Goal: Task Accomplishment & Management: Use online tool/utility

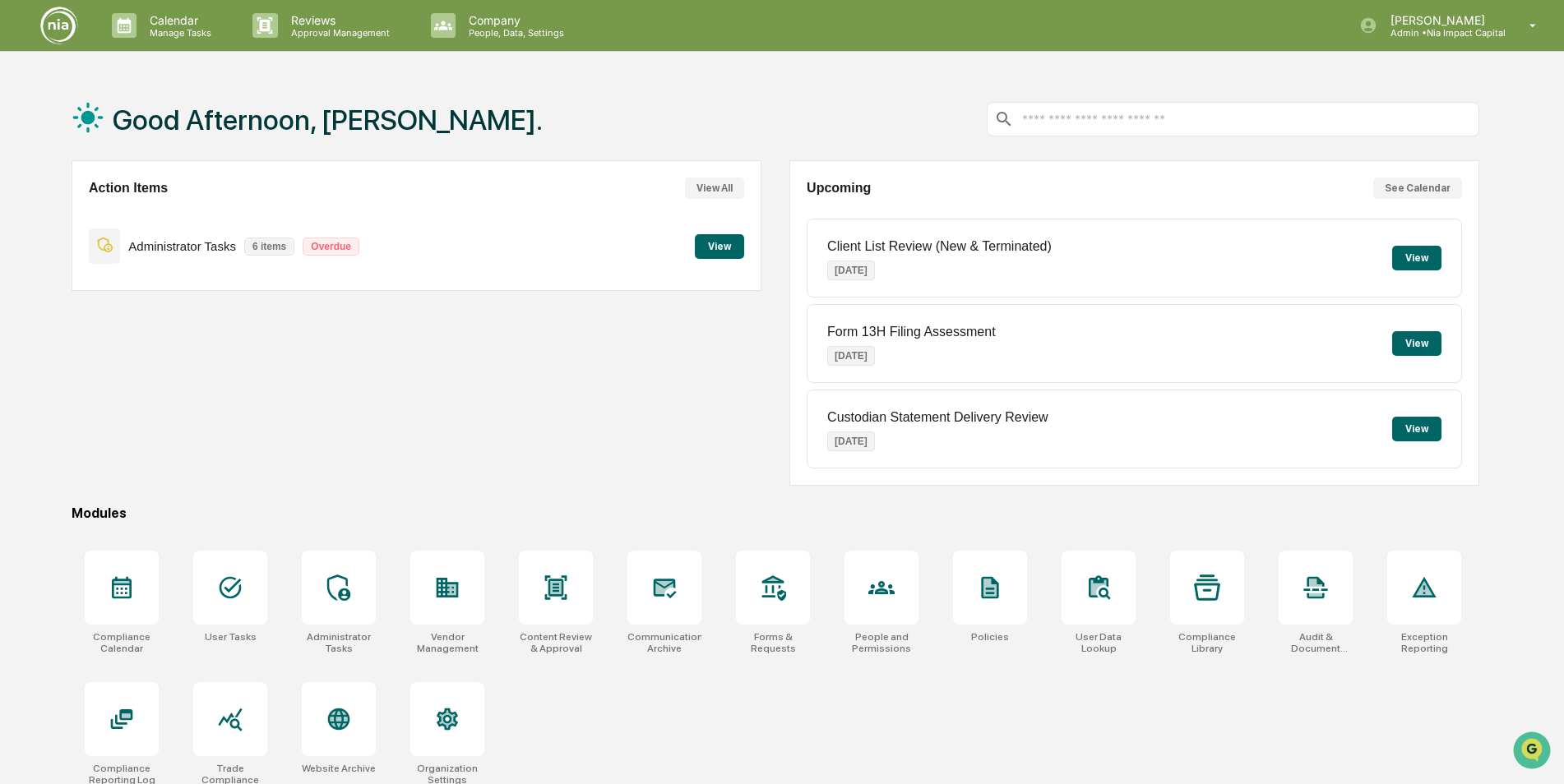
click at [725, 185] on button "View All" at bounding box center [714, 188] width 59 height 21
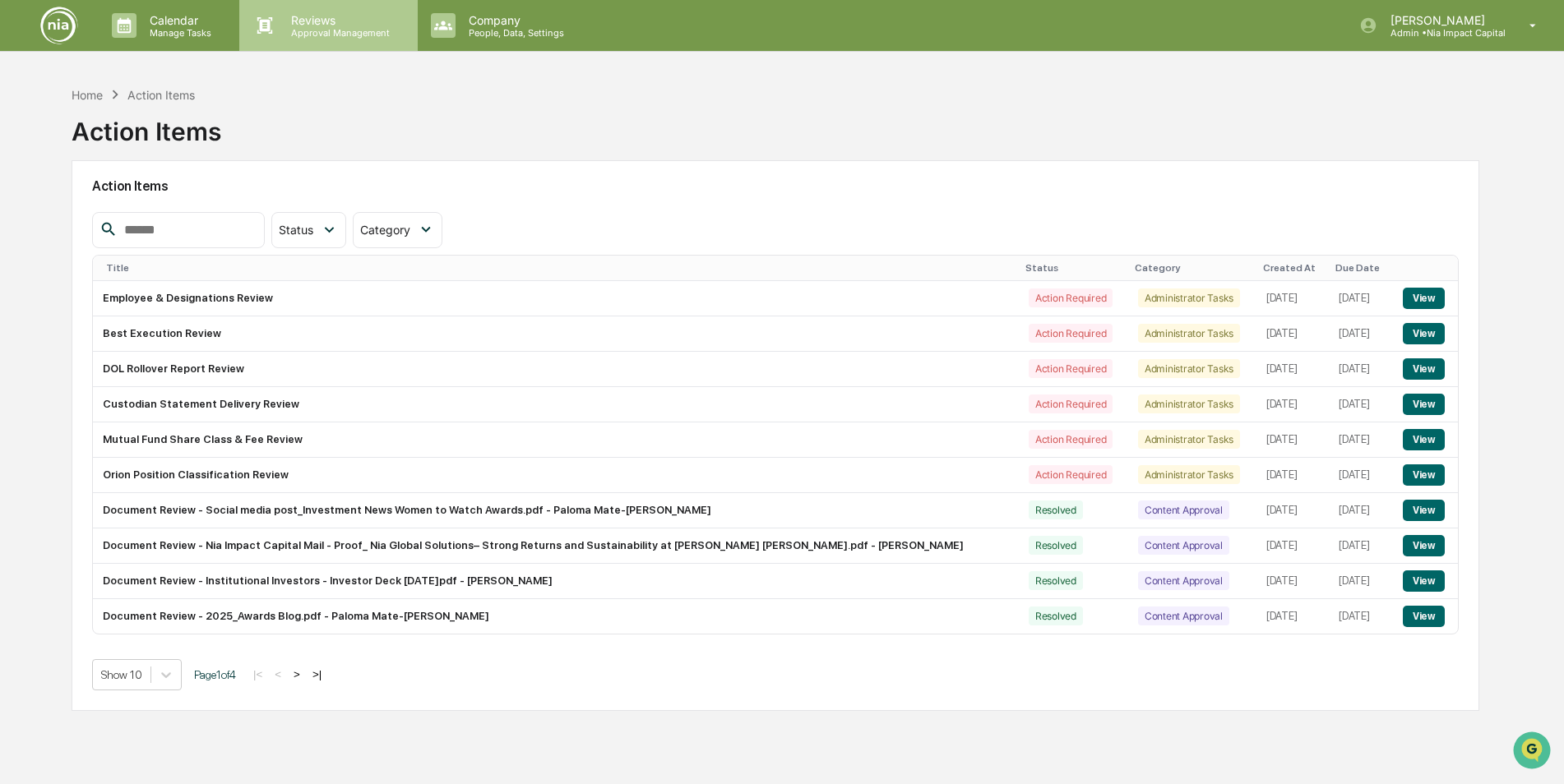
click at [337, 45] on div "Reviews Approval Management" at bounding box center [328, 25] width 178 height 51
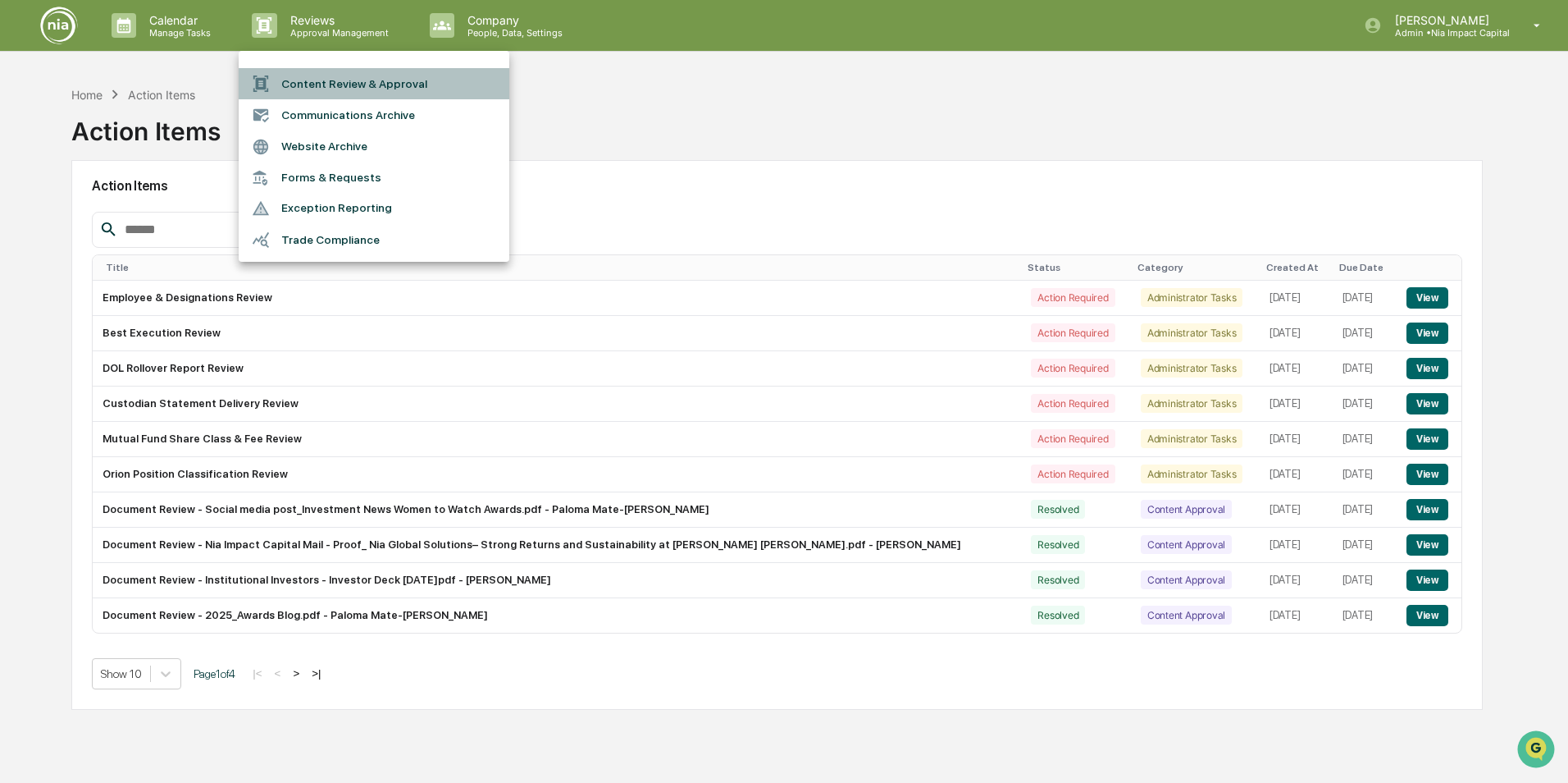
click at [437, 92] on li "Content Review & Approval" at bounding box center [374, 83] width 271 height 31
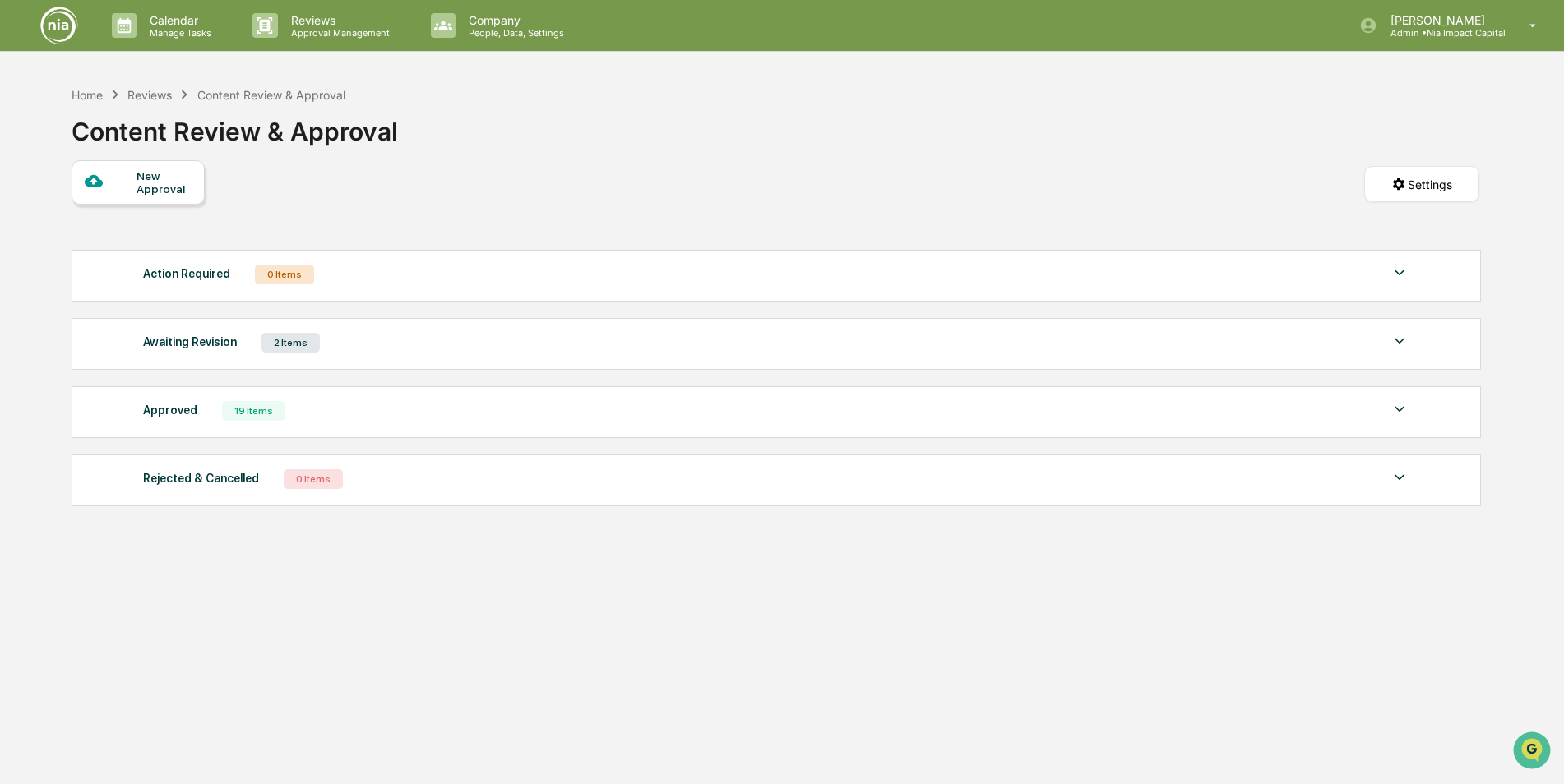
click at [379, 351] on div "Awaiting Revision 2 Items" at bounding box center [776, 342] width 1267 height 23
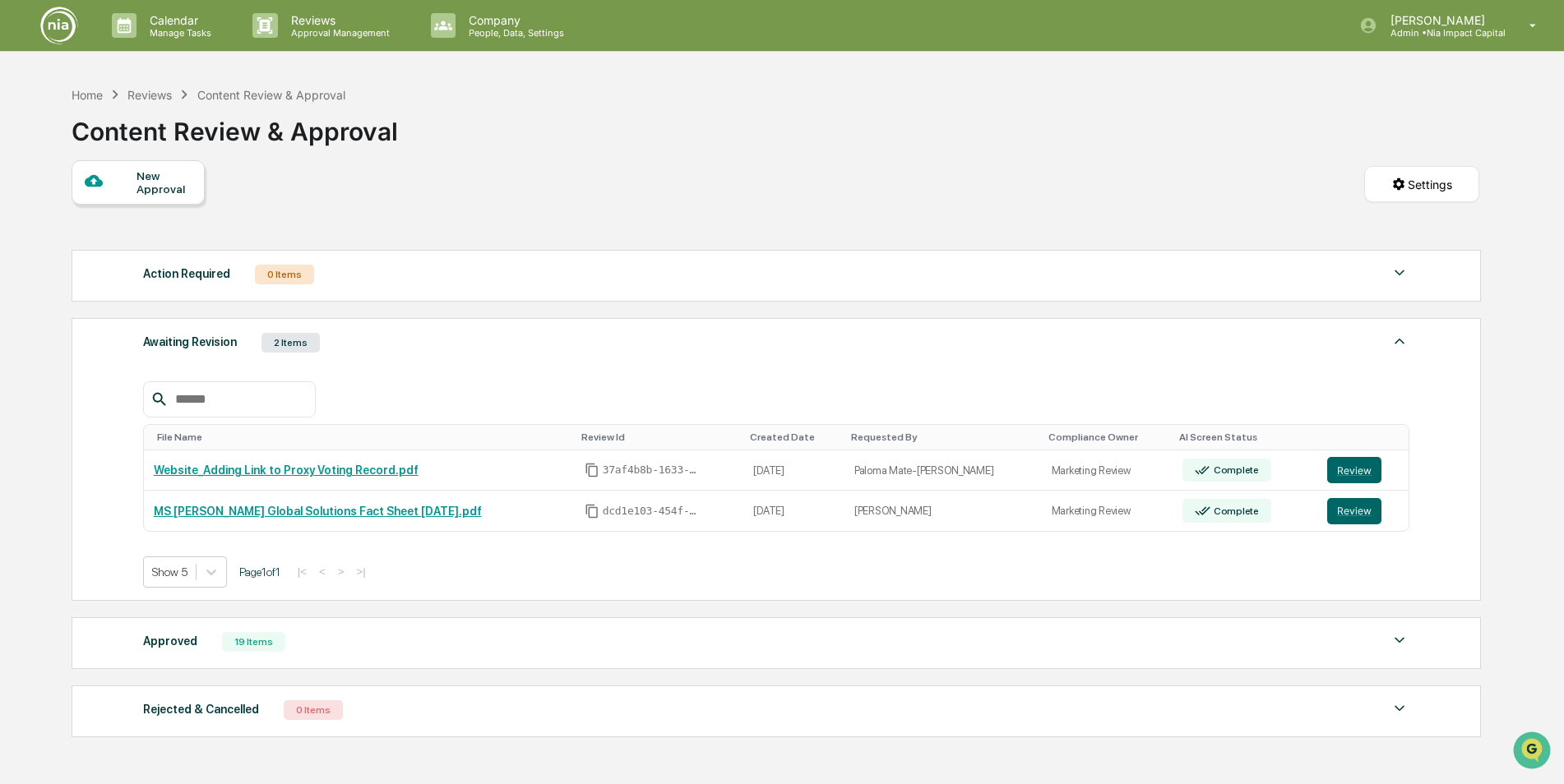
scroll to position [82, 0]
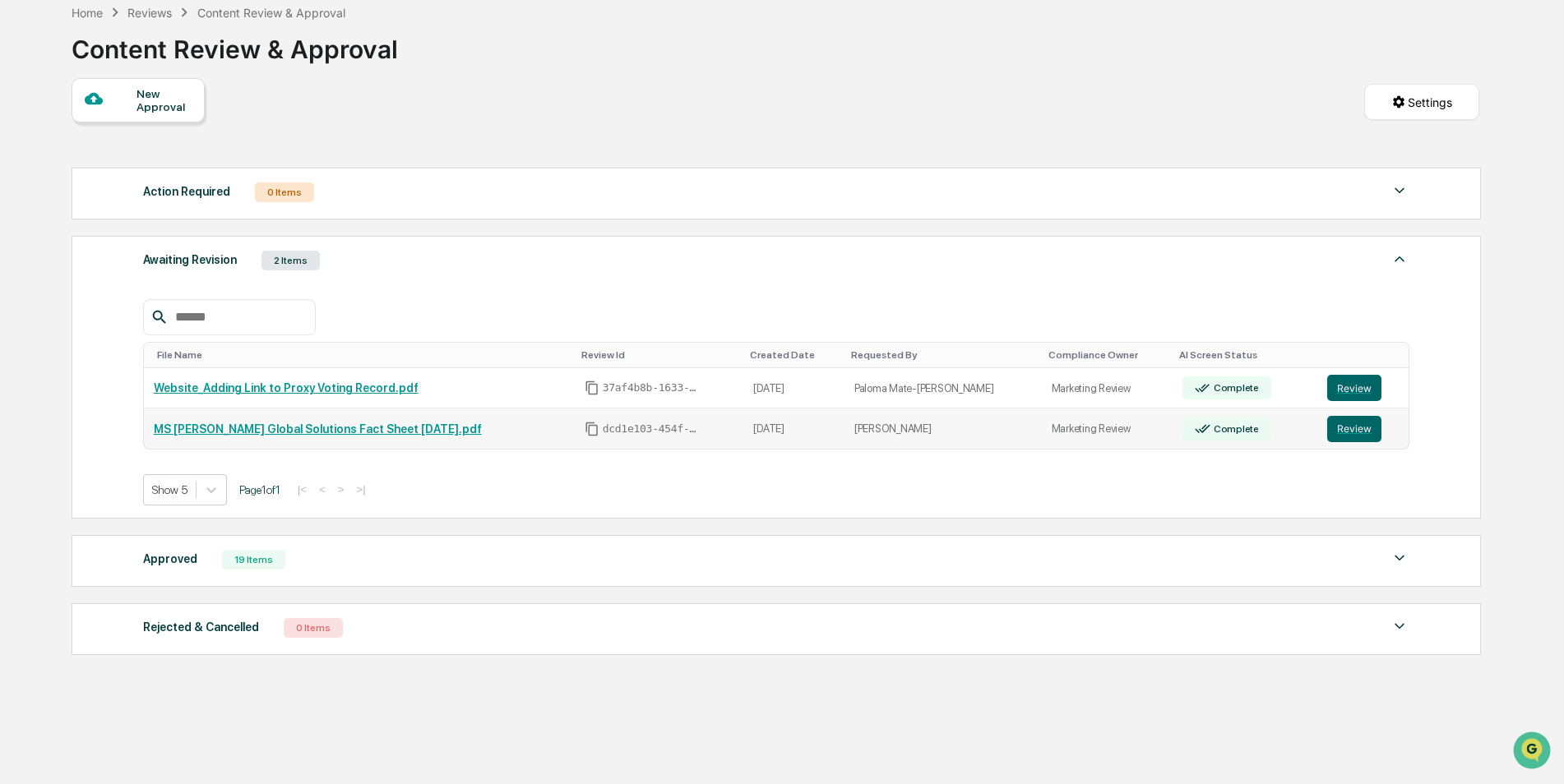
click at [386, 430] on link "MS [PERSON_NAME] Global Solutions Fact Sheet [DATE].pdf" at bounding box center [317, 429] width 328 height 13
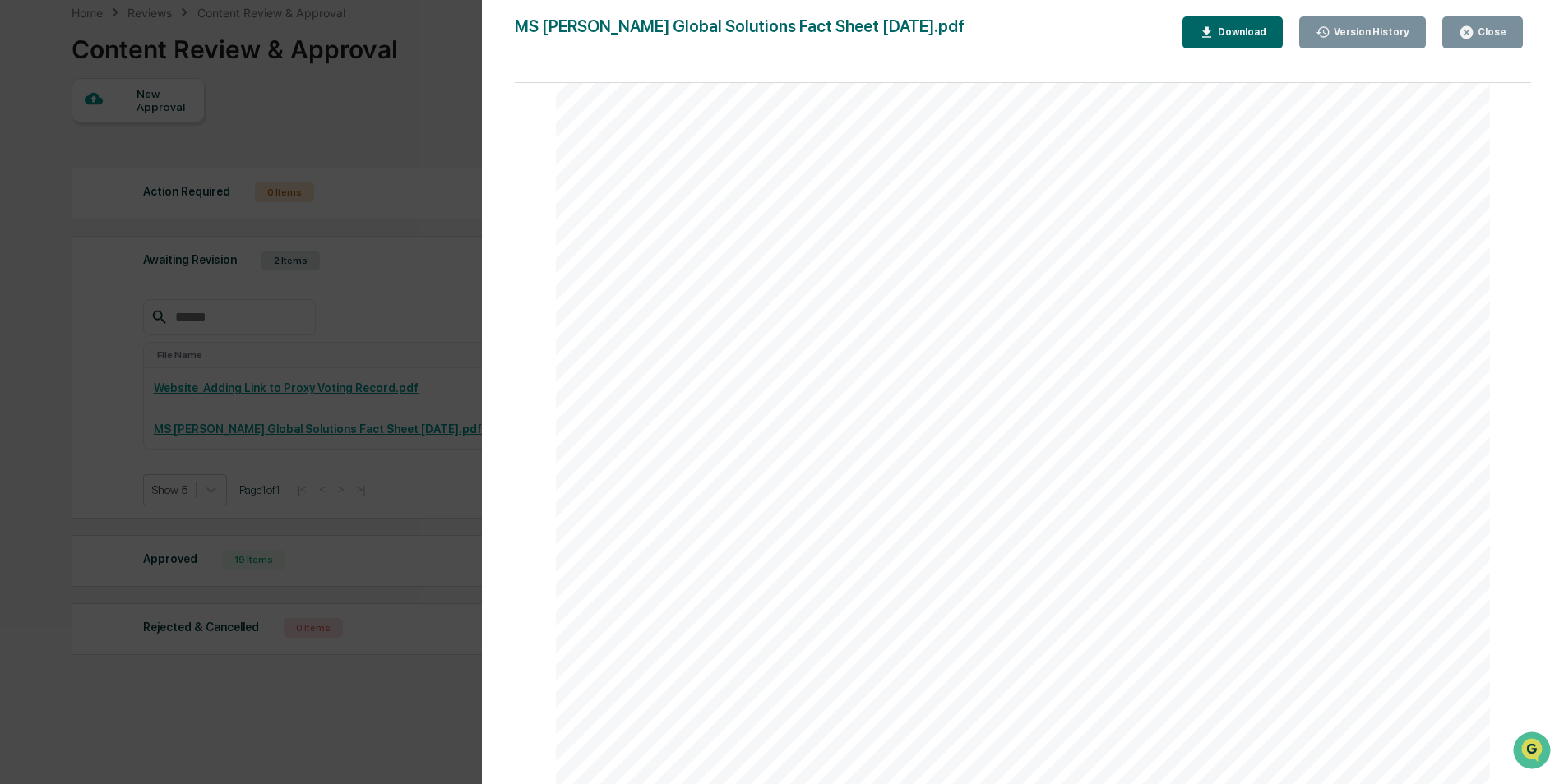
scroll to position [3070, 0]
click at [1489, 44] on button "Close" at bounding box center [1483, 33] width 80 height 32
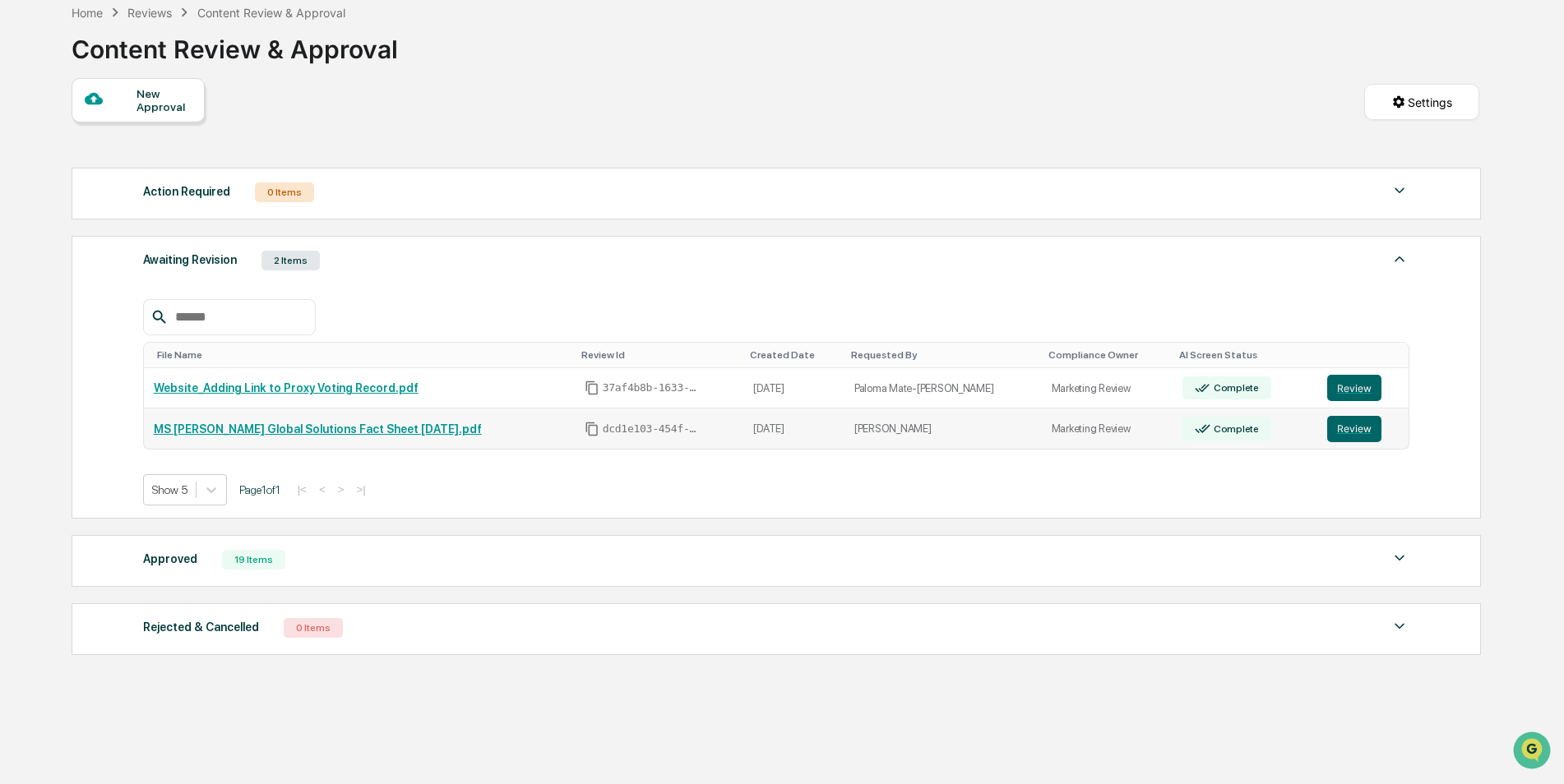
click at [258, 428] on link "MS [PERSON_NAME] Global Solutions Fact Sheet [DATE].pdf" at bounding box center [317, 429] width 328 height 13
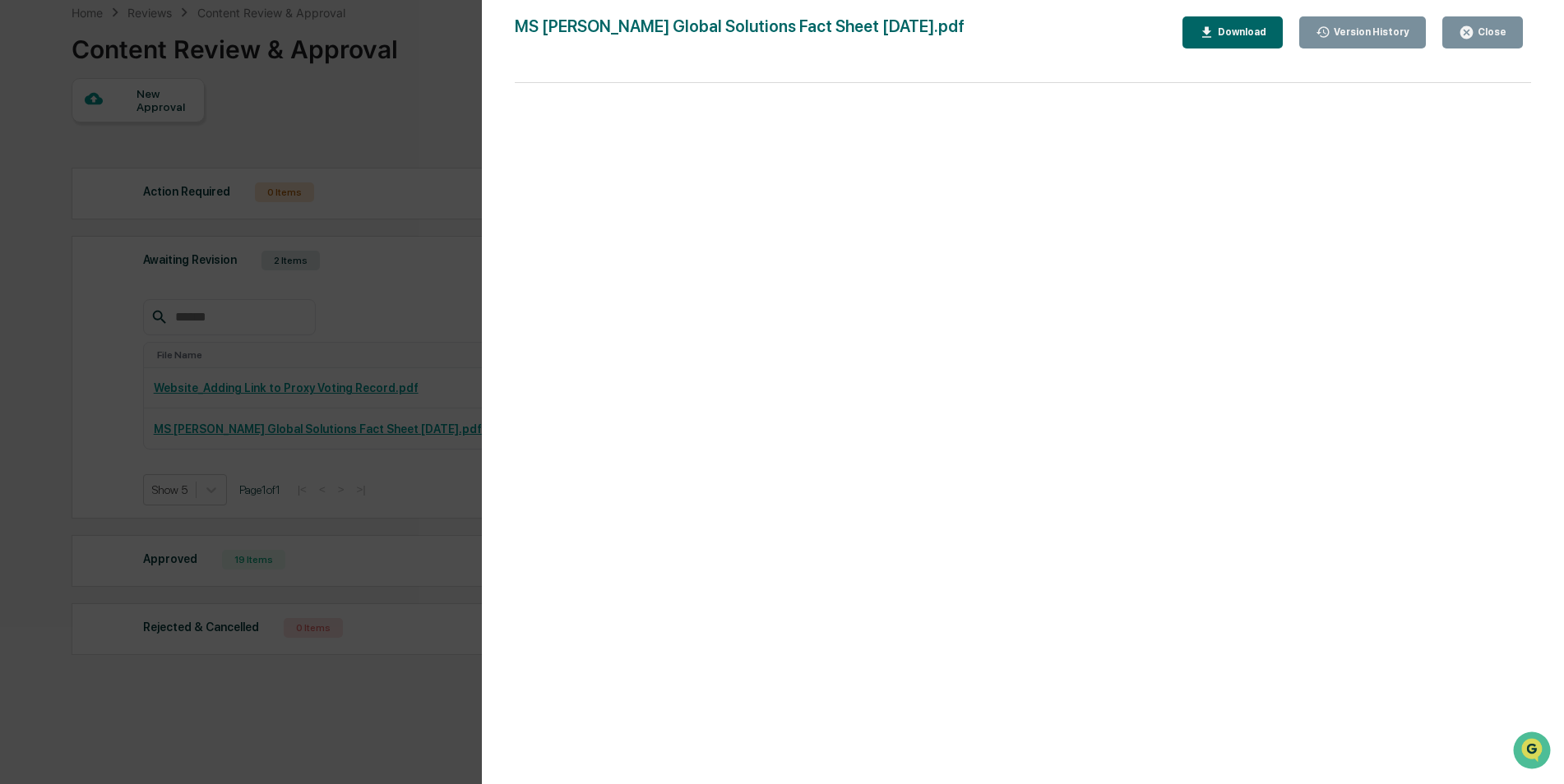
click at [1480, 38] on div "Close" at bounding box center [1482, 32] width 48 height 16
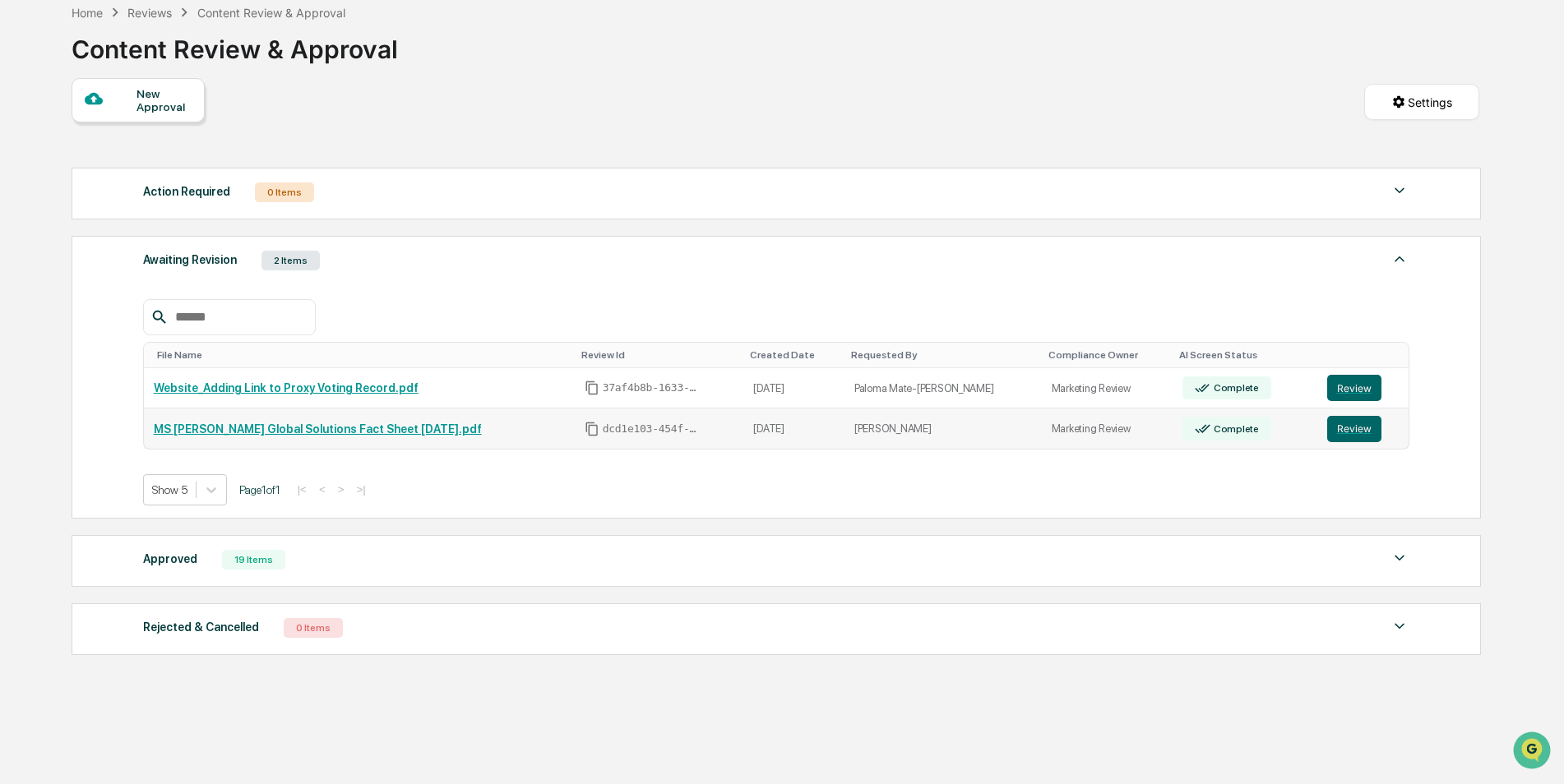
drag, startPoint x: 1328, startPoint y: 432, endPoint x: 985, endPoint y: 435, distance: 343.0
click at [1328, 432] on button "Review" at bounding box center [1354, 429] width 54 height 26
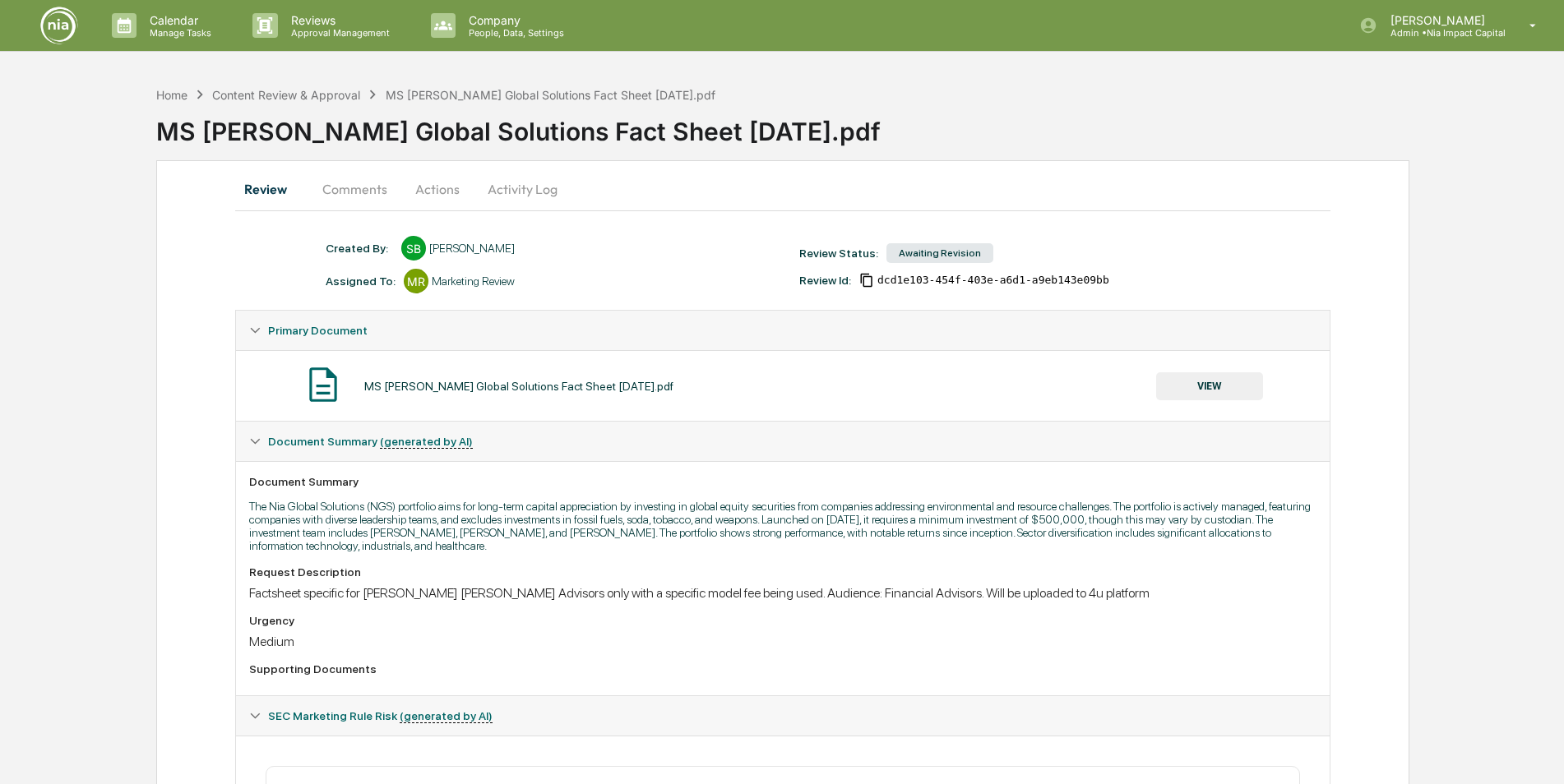
click at [411, 192] on button "Actions" at bounding box center [437, 189] width 74 height 39
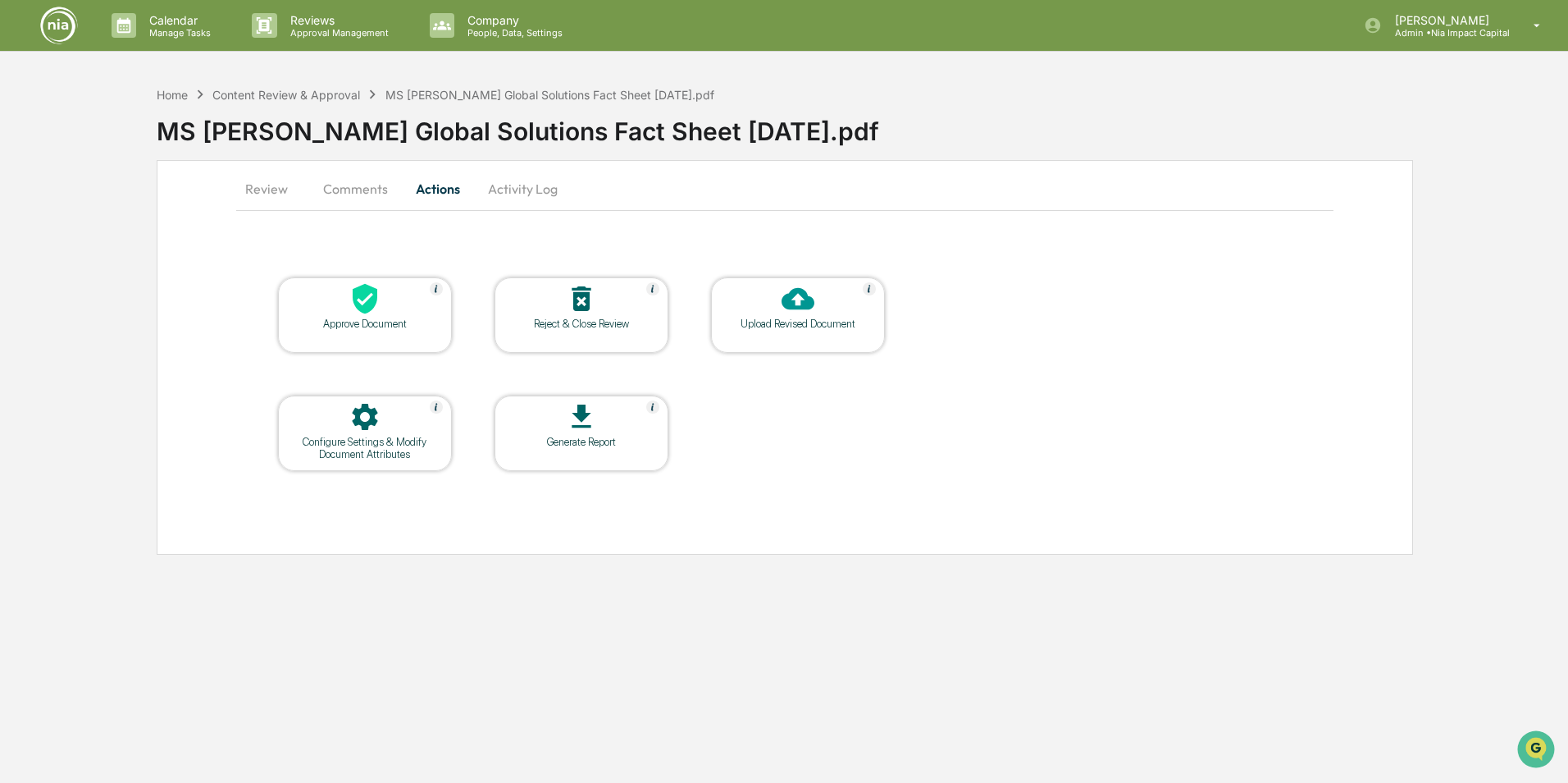
click at [273, 194] on button "Review" at bounding box center [272, 189] width 74 height 39
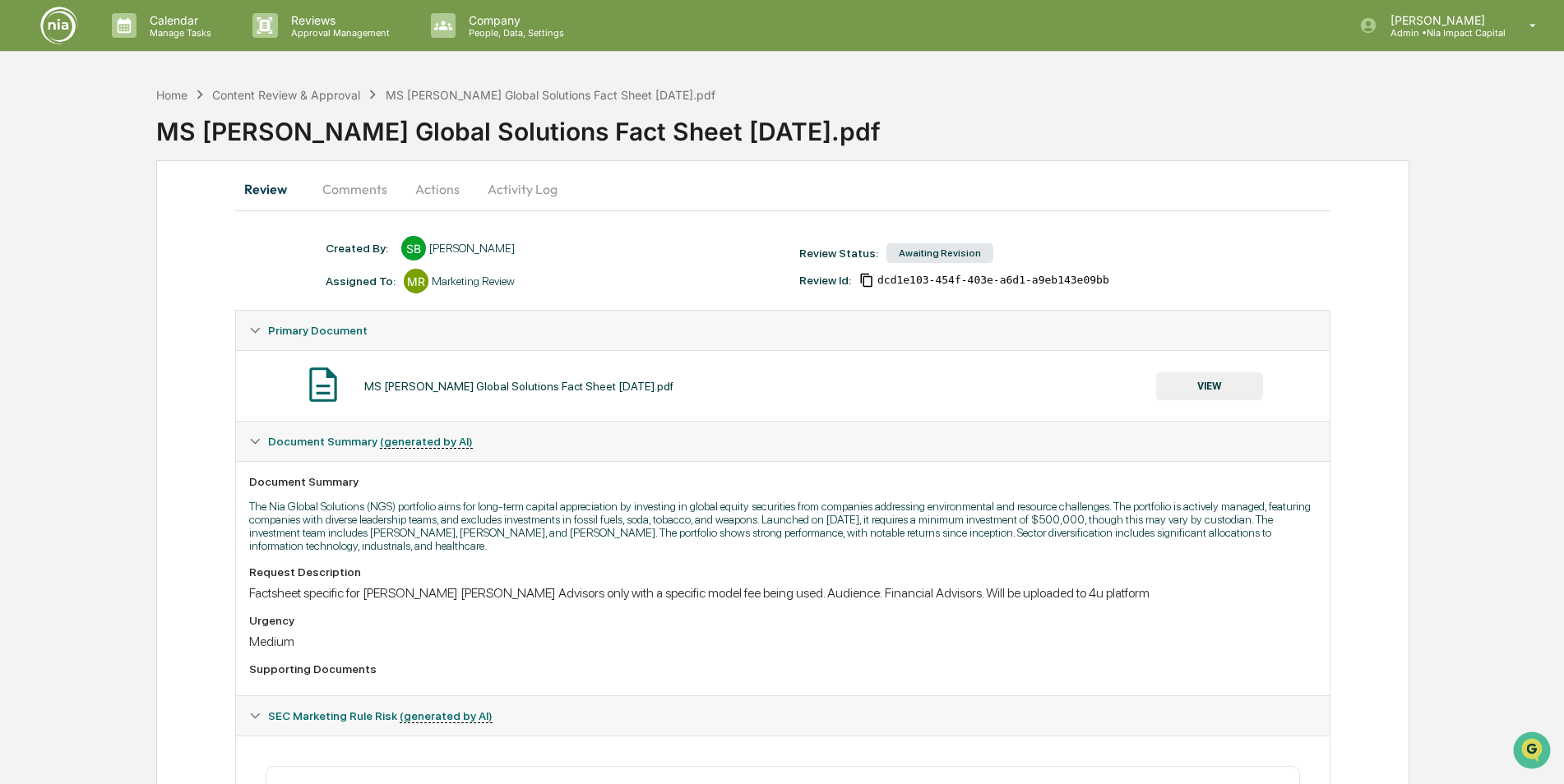
click at [348, 184] on button "Comments" at bounding box center [355, 189] width 92 height 39
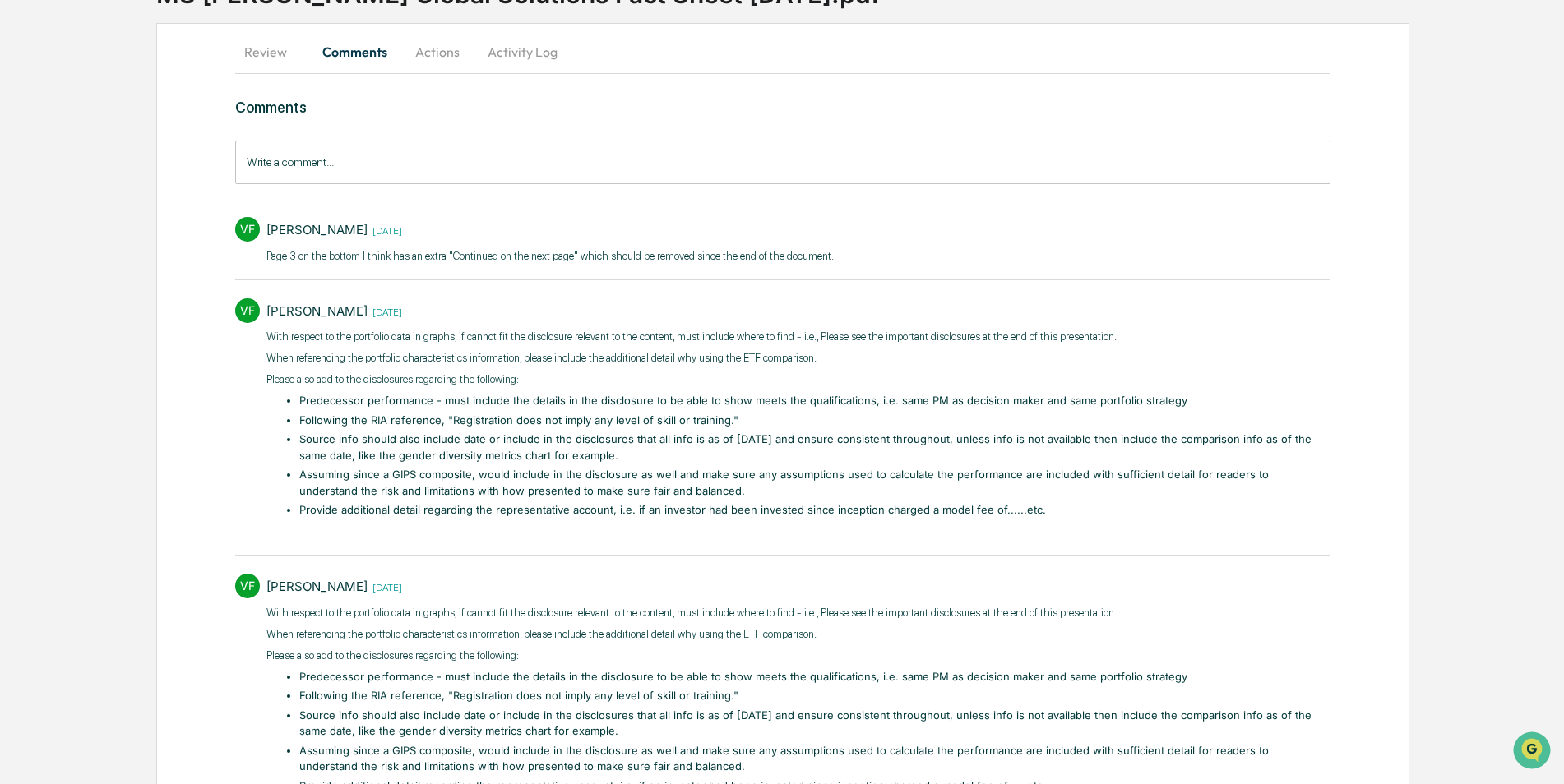
scroll to position [55, 0]
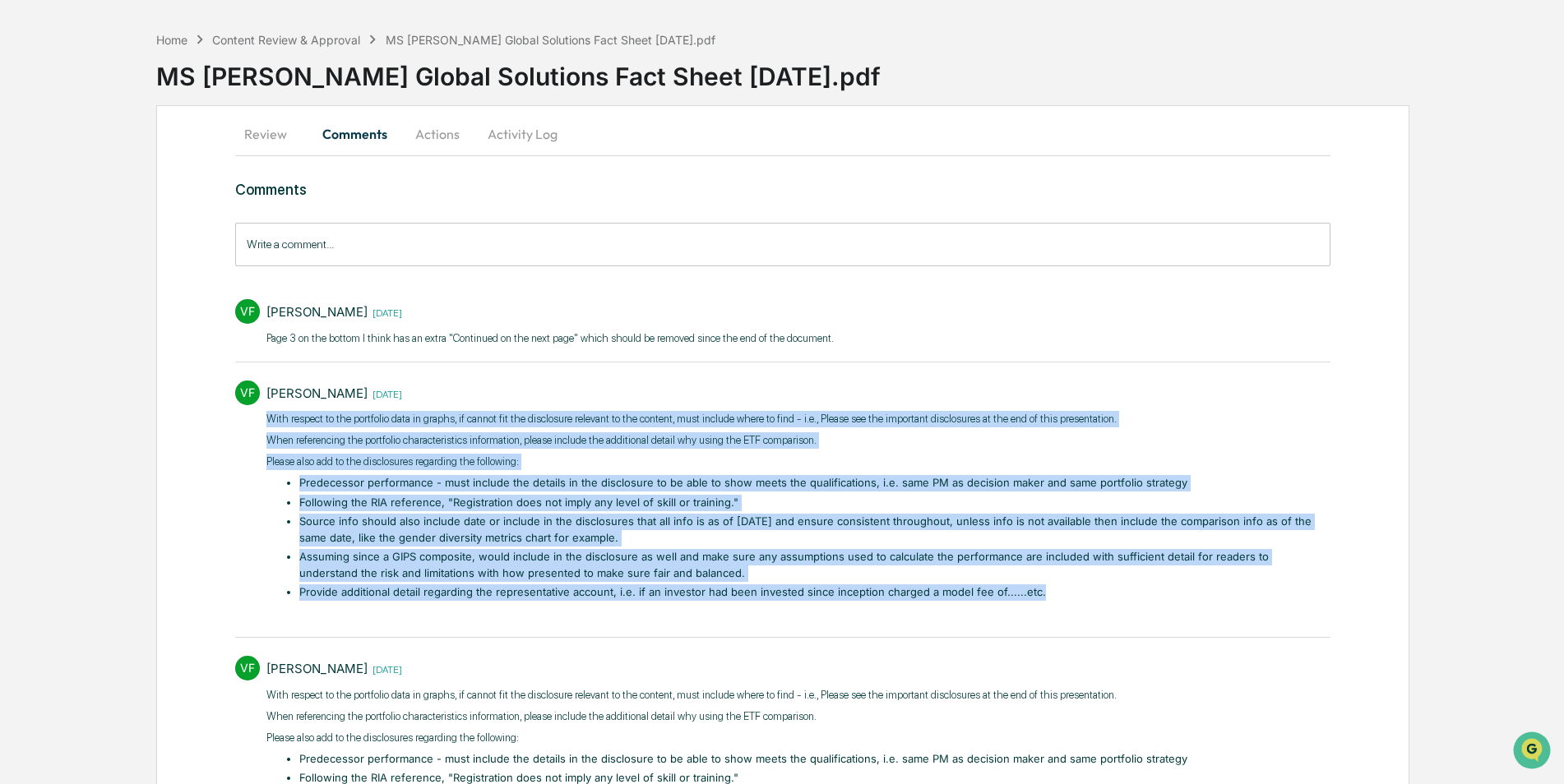
drag, startPoint x: 1039, startPoint y: 596, endPoint x: 252, endPoint y: 422, distance: 806.0
click at [252, 422] on div "VF [PERSON_NAME] [DATE] With respect to the portfolio data in graphs, if cannot…" at bounding box center [782, 500] width 1095 height 256
copy div "Lore ipsumdo si ame consectet adip el seddoe, te incidi utl etd magnaaliqu enim…"
